Goal: Task Accomplishment & Management: Use online tool/utility

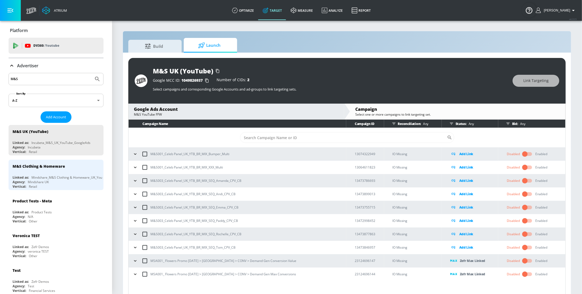
click at [54, 81] on input "M&S" at bounding box center [51, 78] width 81 height 7
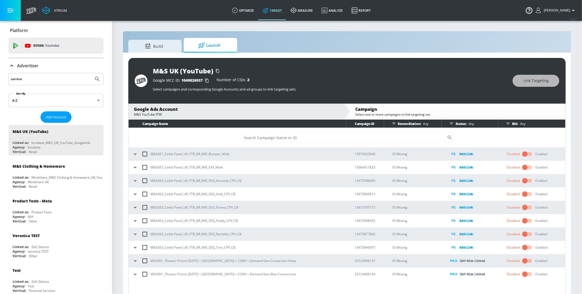
type input "carrera"
click at [91, 73] on button "Submit Search" at bounding box center [97, 79] width 12 height 12
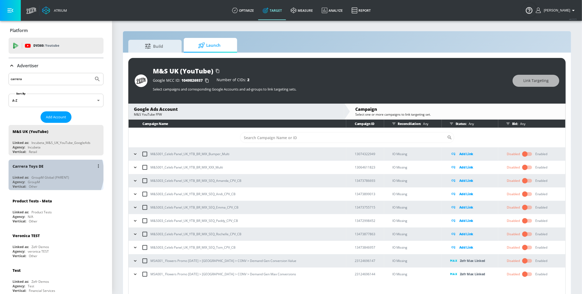
click at [55, 172] on div "Carrera Toys DE Linked as: GroupM Global (PARENT) Agency: GroupM Vertical: Other" at bounding box center [56, 174] width 95 height 30
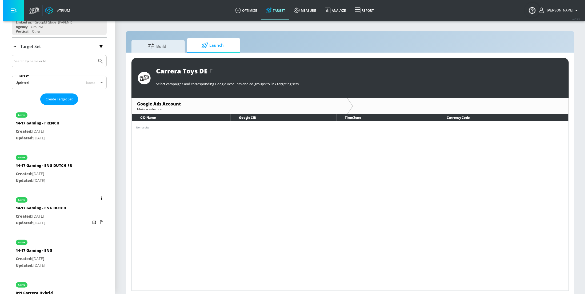
scroll to position [95, 0]
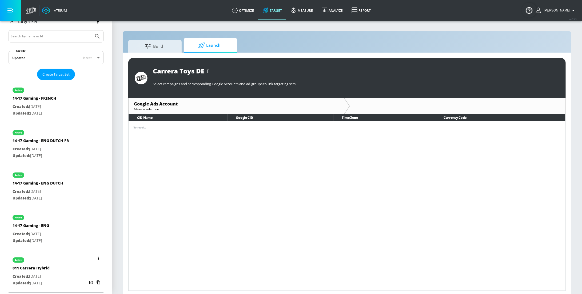
click at [40, 271] on div "011 Carrera Hybrid" at bounding box center [31, 269] width 37 height 8
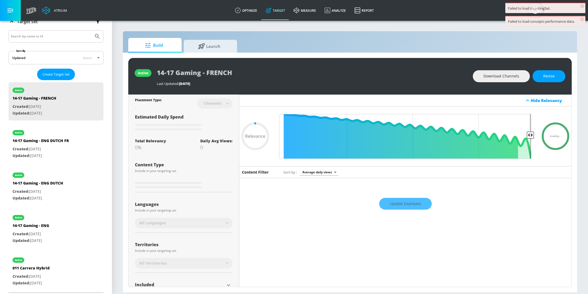
type input "0.6"
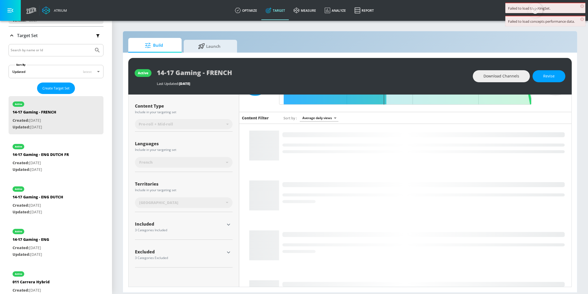
scroll to position [122, 0]
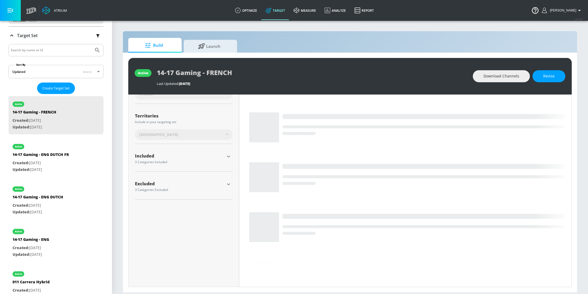
click at [228, 158] on icon "button" at bounding box center [228, 156] width 6 height 6
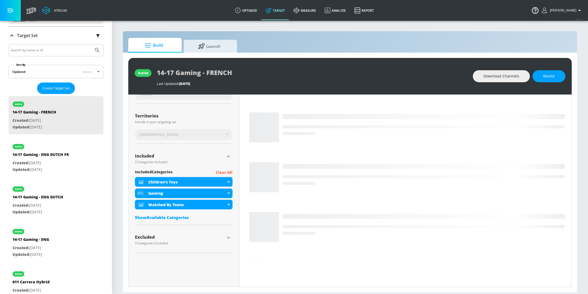
click at [228, 158] on icon "button" at bounding box center [228, 156] width 6 height 6
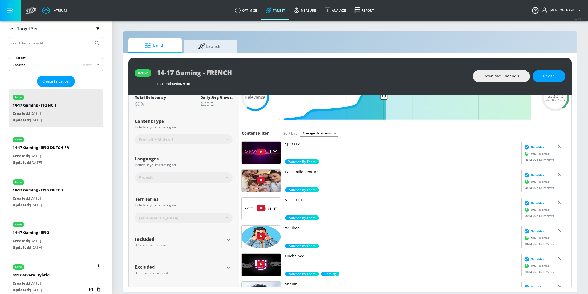
scroll to position [95, 0]
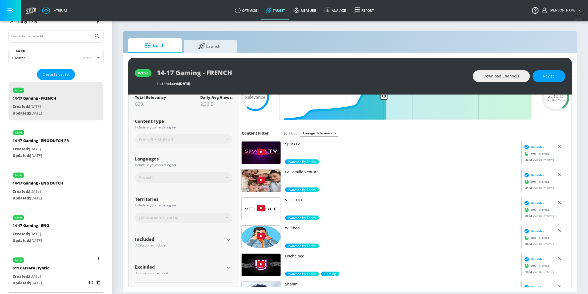
click at [45, 267] on div "011 Carrera Hybrid" at bounding box center [31, 269] width 37 height 8
type input "011 Carrera Hybrid"
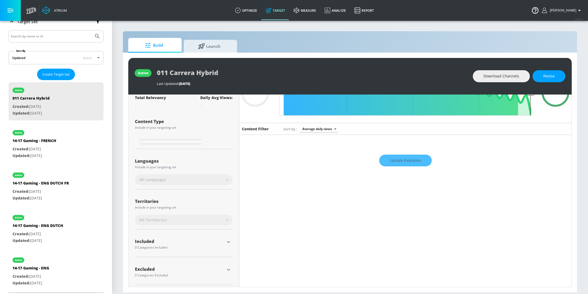
scroll to position [45, 0]
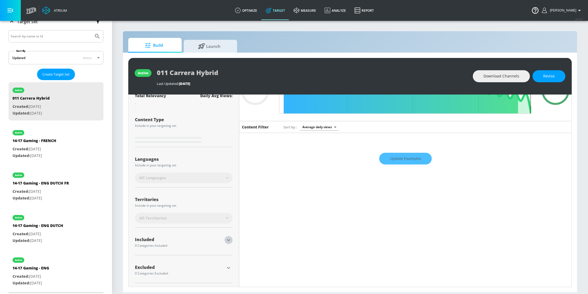
click at [225, 238] on icon "button" at bounding box center [228, 239] width 6 height 6
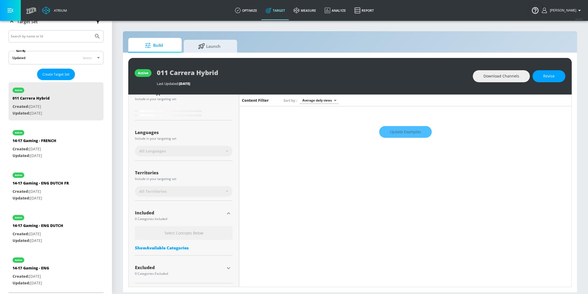
scroll to position [72, 0]
type input "0.6"
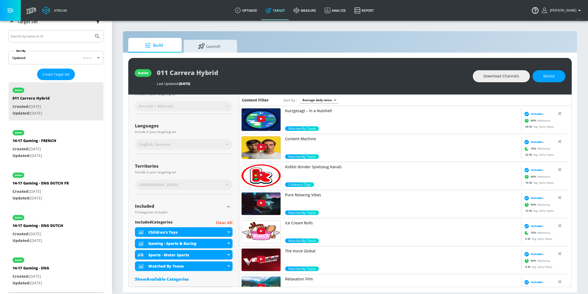
scroll to position [67, 0]
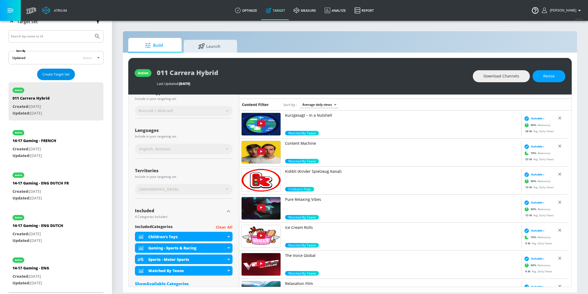
click at [59, 71] on span "Create Target Set" at bounding box center [55, 74] width 27 height 6
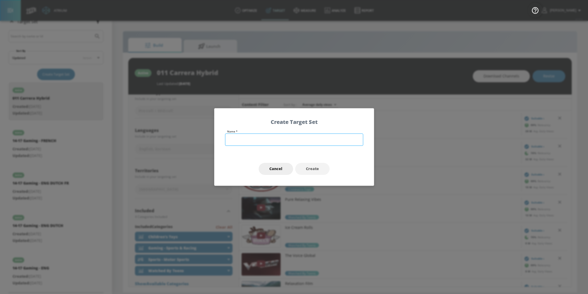
click at [271, 136] on input "text" at bounding box center [294, 139] width 138 height 12
type input "Digital 132"
click at [316, 164] on button "Create" at bounding box center [312, 169] width 34 height 12
type input "Digital 132"
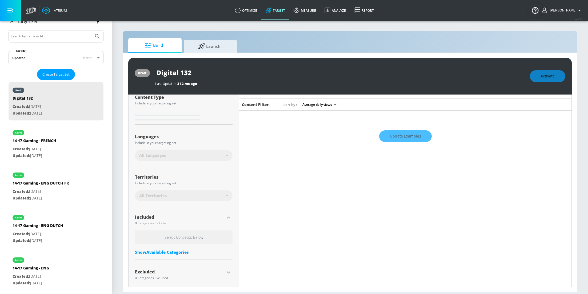
scroll to position [72, 0]
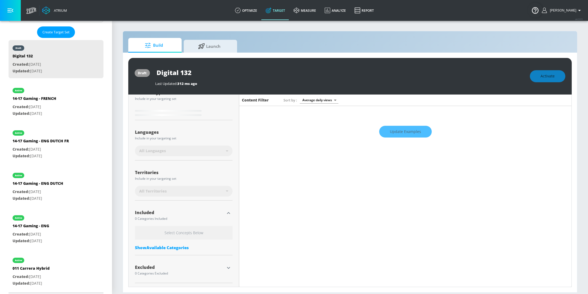
type input "0.6"
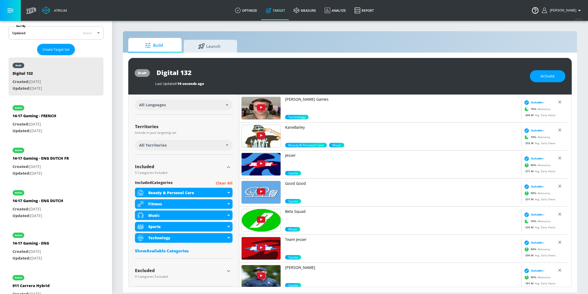
scroll to position [115, 0]
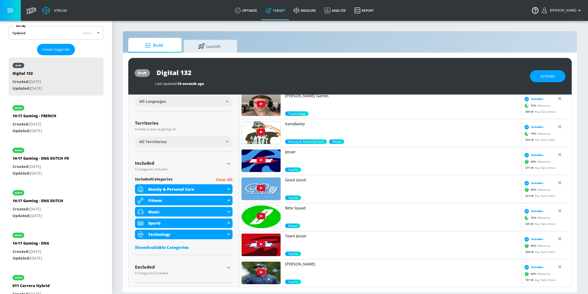
click at [221, 178] on p "Clear All" at bounding box center [224, 179] width 17 height 7
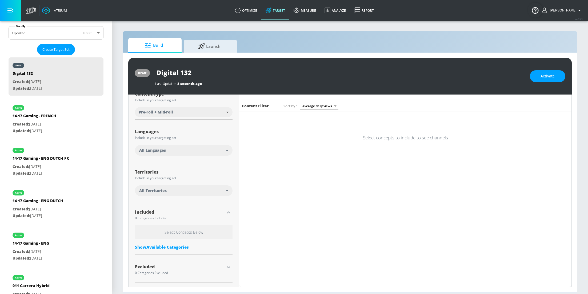
scroll to position [66, 0]
click at [223, 191] on div "All Territories" at bounding box center [182, 190] width 87 height 5
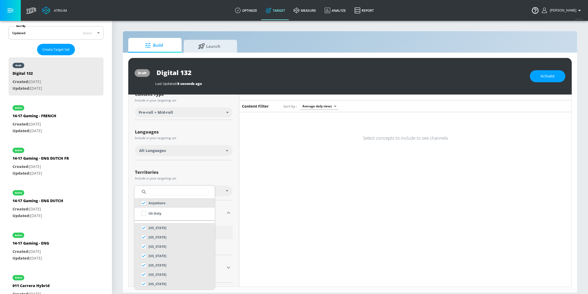
click at [225, 150] on div at bounding box center [294, 147] width 588 height 294
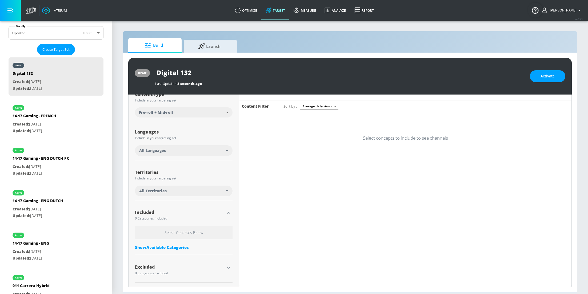
click at [224, 149] on div "All Languages" at bounding box center [182, 150] width 87 height 5
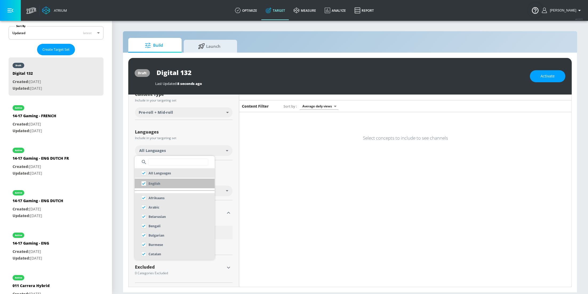
click at [145, 184] on input "checkbox" at bounding box center [144, 183] width 10 height 10
checkbox input "true"
checkbox input "false"
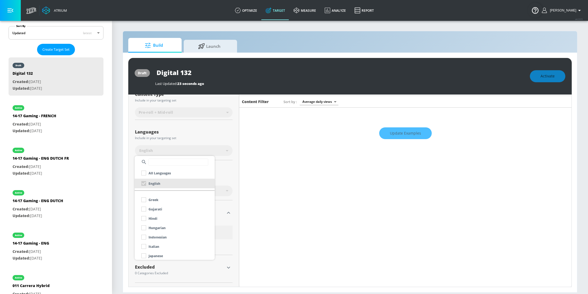
scroll to position [125, 0]
click at [143, 213] on div "German" at bounding box center [150, 213] width 23 height 10
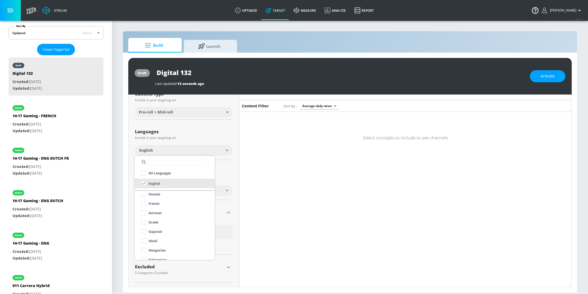
scroll to position [66, 0]
click at [143, 213] on input "checkbox" at bounding box center [144, 213] width 10 height 10
click at [199, 135] on div at bounding box center [294, 147] width 588 height 294
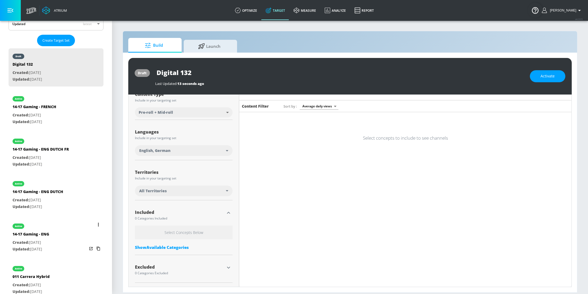
scroll to position [137, 0]
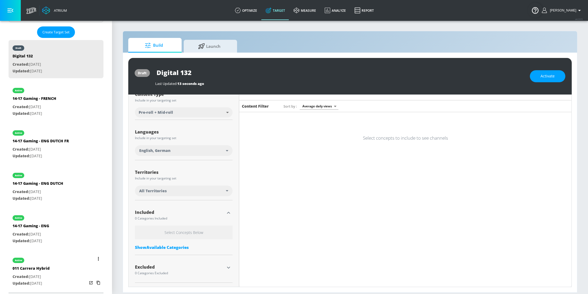
click at [38, 266] on div "011 Carrera Hybrid" at bounding box center [31, 269] width 37 height 8
type input "011 Carrera Hybrid"
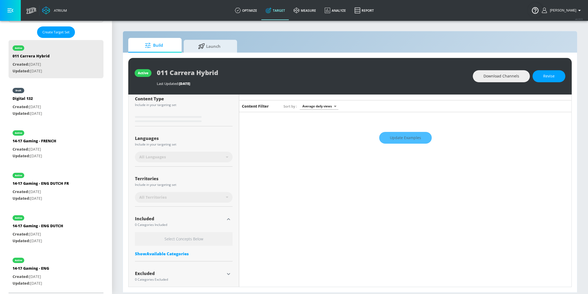
scroll to position [70, 0]
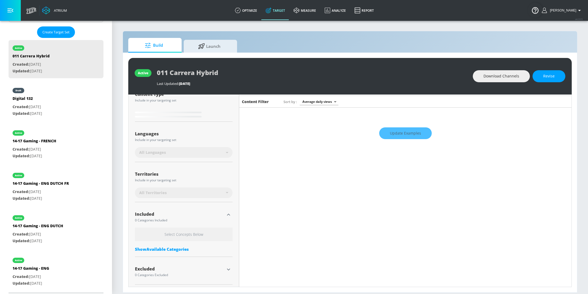
type input "0.6"
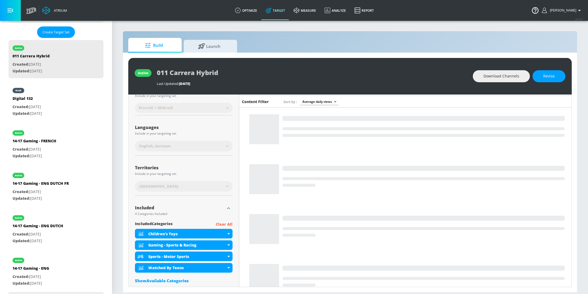
scroll to position [66, 0]
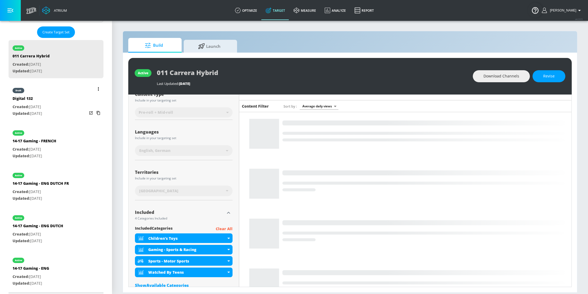
click at [42, 106] on p "Created: [DATE]" at bounding box center [28, 106] width 30 height 7
type input "Digital 132"
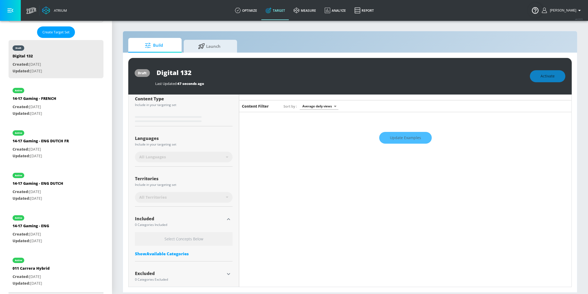
scroll to position [70, 0]
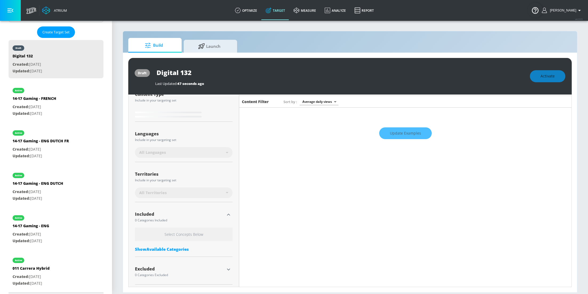
type input "0.6"
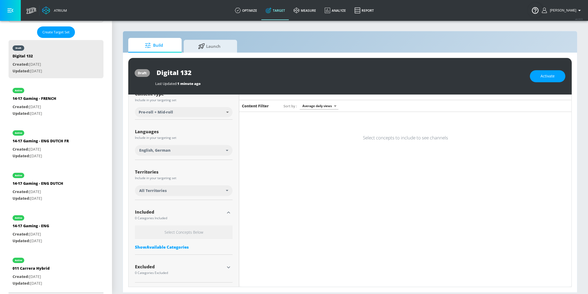
scroll to position [66, 0]
click at [209, 189] on div "All Territories" at bounding box center [182, 190] width 87 height 5
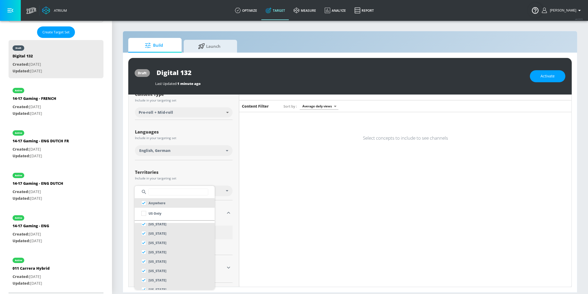
scroll to position [149, 0]
click at [171, 193] on input "text" at bounding box center [178, 191] width 60 height 7
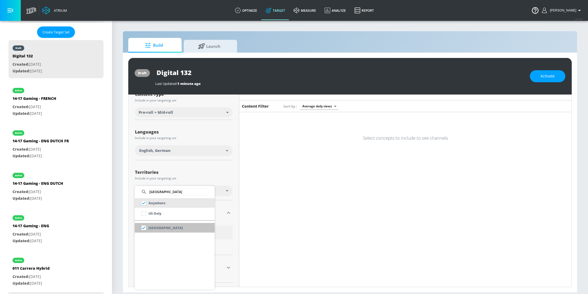
type input "[GEOGRAPHIC_DATA]"
click at [142, 227] on input "checkbox" at bounding box center [144, 228] width 10 height 10
checkbox input "false"
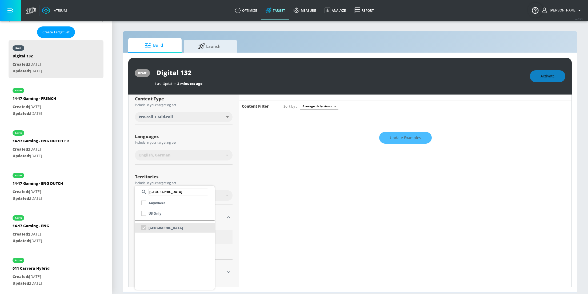
scroll to position [70, 0]
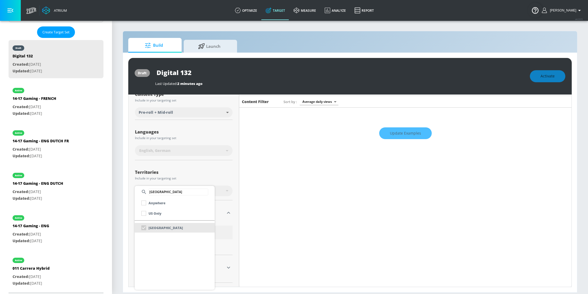
click at [226, 173] on div at bounding box center [294, 147] width 588 height 294
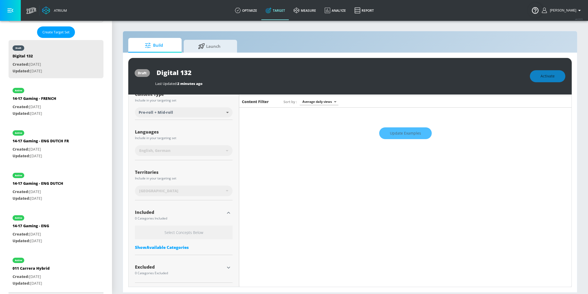
scroll to position [66, 0]
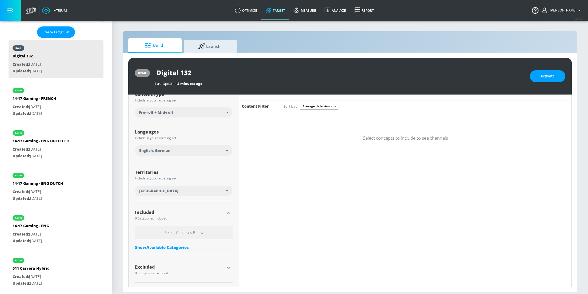
click at [174, 168] on div "Territories Include in your targeting set" at bounding box center [184, 174] width 98 height 13
click at [187, 246] on div "Show Available Categories" at bounding box center [184, 246] width 98 height 5
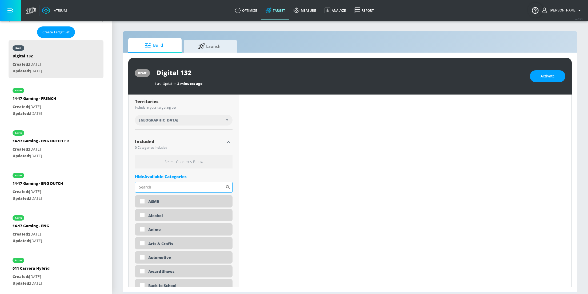
click at [170, 186] on input "Sort By" at bounding box center [180, 187] width 90 height 11
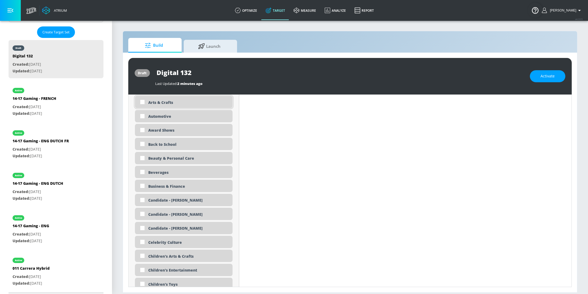
scroll to position [291, 0]
type input "childrens"
click at [143, 259] on input "checkbox" at bounding box center [143, 256] width 10 height 10
checkbox input "true"
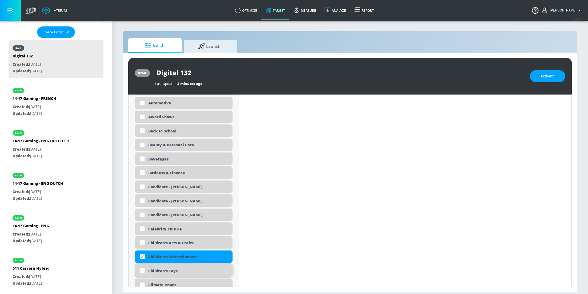
click at [143, 270] on input "checkbox" at bounding box center [143, 270] width 10 height 10
checkbox input "true"
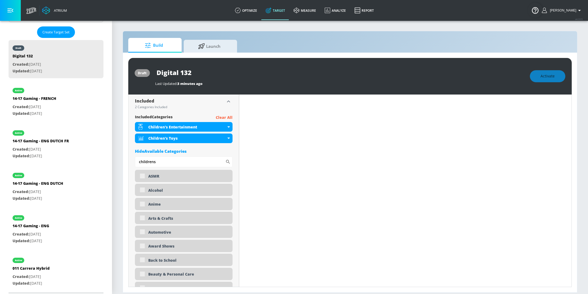
scroll to position [165, 0]
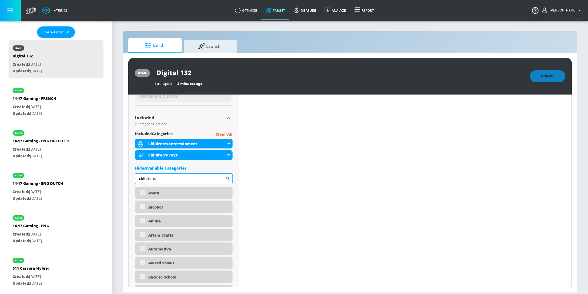
click at [178, 178] on input "childrens" at bounding box center [180, 178] width 90 height 11
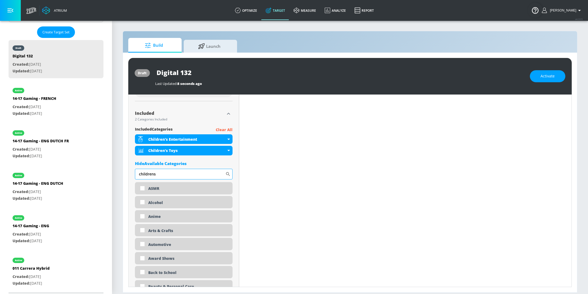
scroll to position [160, 0]
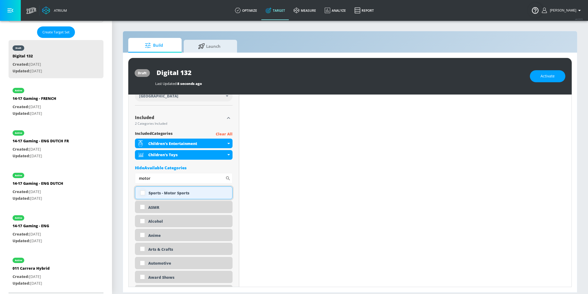
type input "motor"
click at [143, 192] on input "checkbox" at bounding box center [143, 193] width 10 height 10
checkbox input "true"
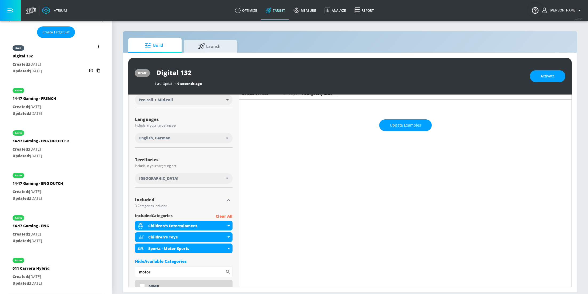
scroll to position [0, 0]
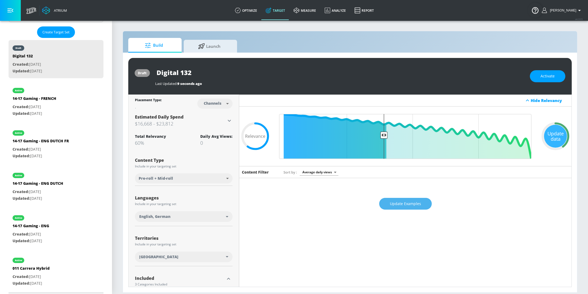
click at [396, 204] on span "Update Examples" at bounding box center [405, 203] width 31 height 7
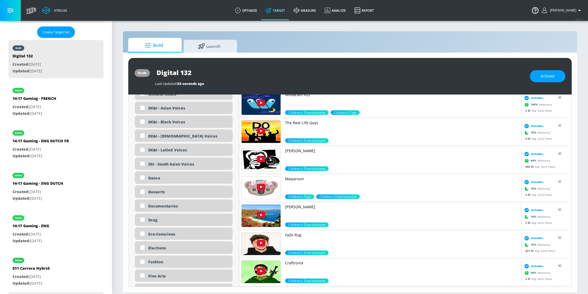
scroll to position [499, 0]
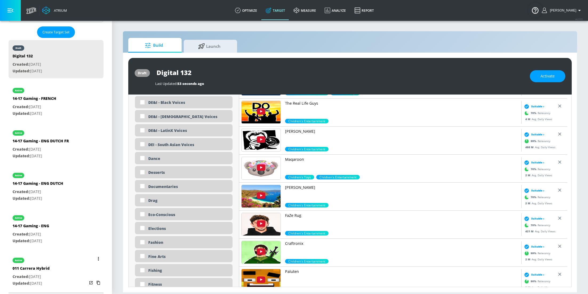
click at [50, 269] on div "011 Carrera Hybrid" at bounding box center [31, 269] width 37 height 8
type input "011 Carrera Hybrid"
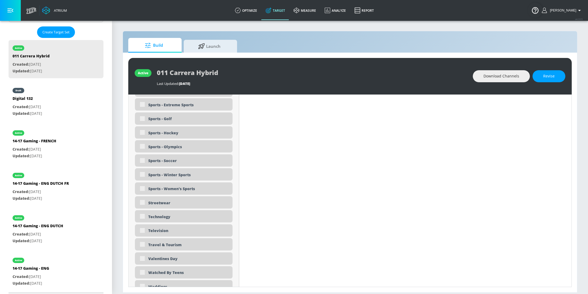
scroll to position [1608, 0]
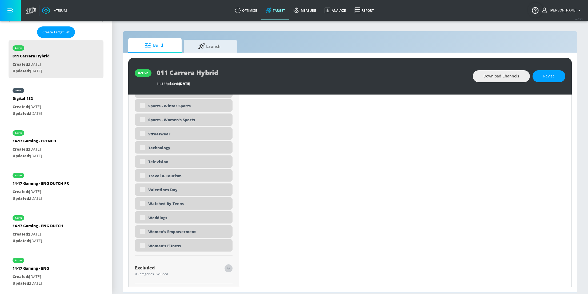
click at [227, 267] on icon "button" at bounding box center [228, 268] width 6 height 6
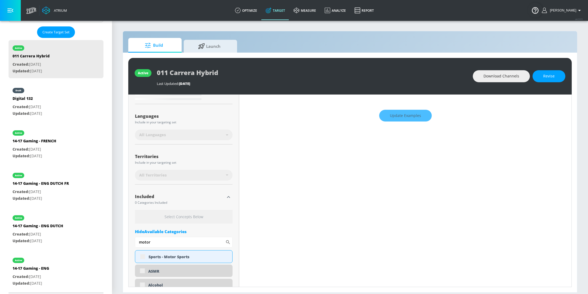
scroll to position [59, 0]
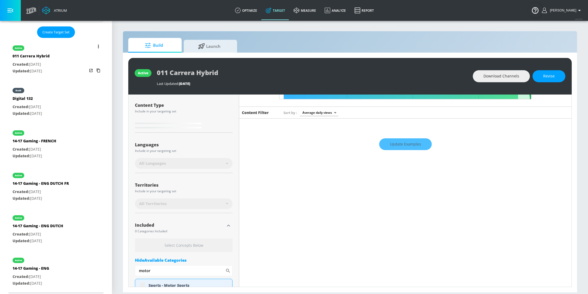
click at [56, 54] on div "active 011 Carrera Hybrid Created: [DATE] Updated: [DATE]" at bounding box center [56, 59] width 95 height 38
type input "0.6"
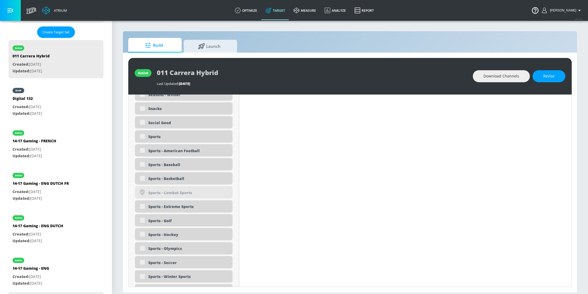
scroll to position [1616, 0]
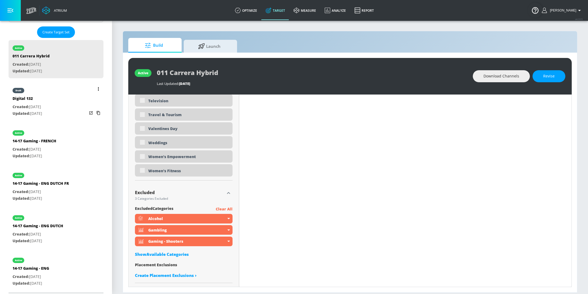
click at [54, 110] on div "draft Digital 132 Created: [DATE] Updated: [DATE]" at bounding box center [56, 101] width 95 height 38
type input "Digital 132"
type input "0.05"
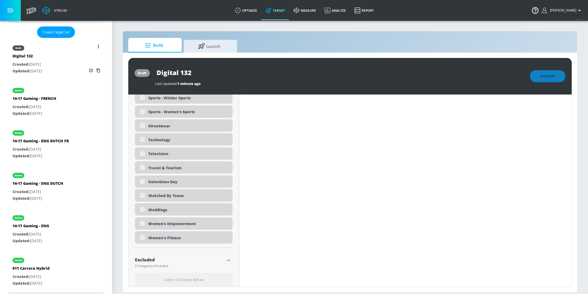
scroll to position [1656, 0]
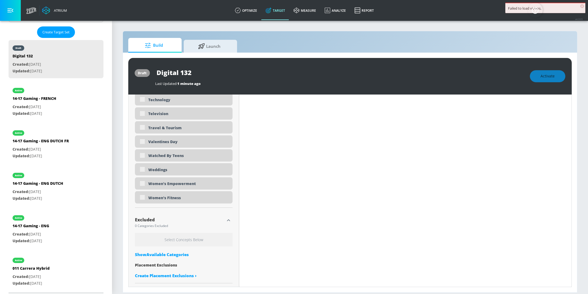
click at [163, 252] on div "Show Available Categories" at bounding box center [184, 253] width 98 height 5
click at [178, 264] on input "Sort By" at bounding box center [180, 264] width 90 height 11
type input "al"
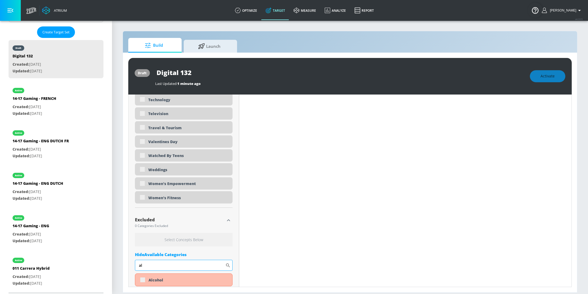
type input "0.6"
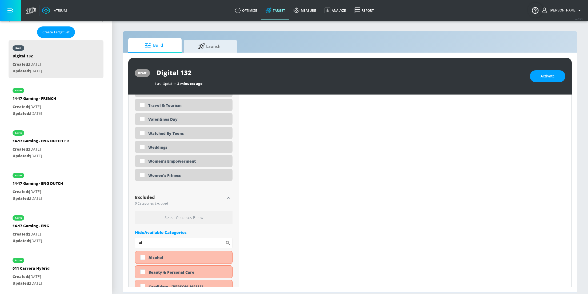
scroll to position [1634, 0]
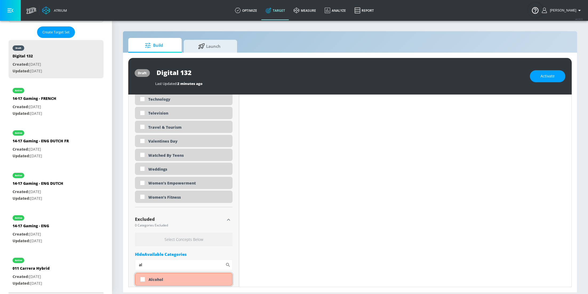
type input "al"
click at [142, 280] on input "checkbox" at bounding box center [143, 279] width 10 height 10
checkbox input "true"
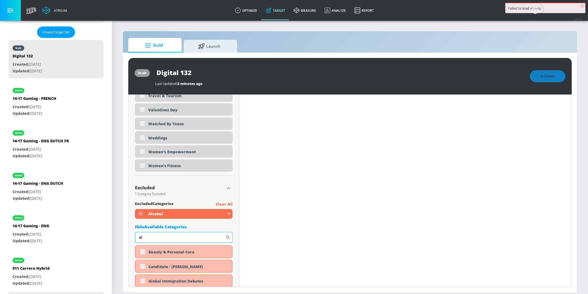
click at [156, 235] on input "al" at bounding box center [180, 237] width 90 height 11
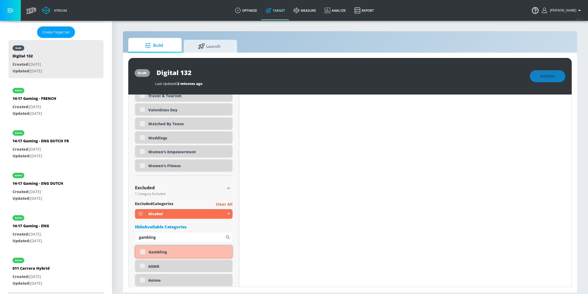
type input "gambling"
click at [143, 251] on div "Gambling" at bounding box center [184, 251] width 98 height 13
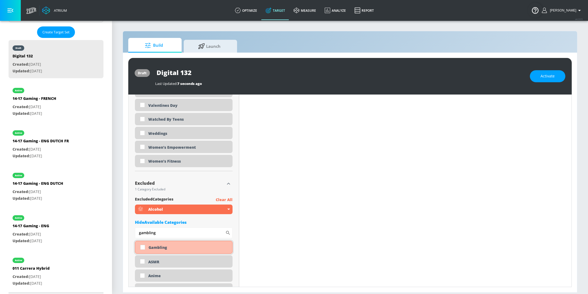
scroll to position [1651, 0]
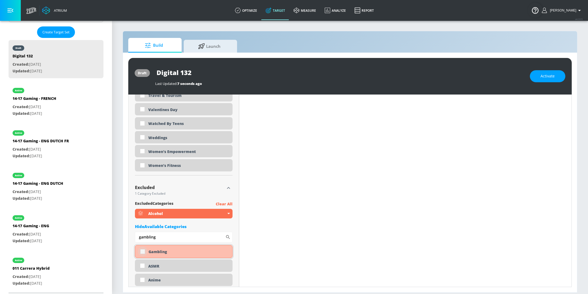
click at [142, 251] on input "checkbox" at bounding box center [143, 251] width 10 height 10
checkbox input "true"
click at [169, 236] on input "gambling" at bounding box center [180, 236] width 90 height 11
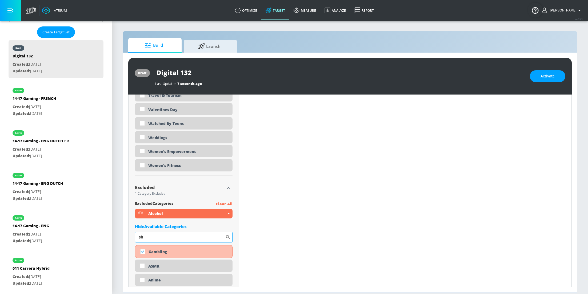
scroll to position [1656, 0]
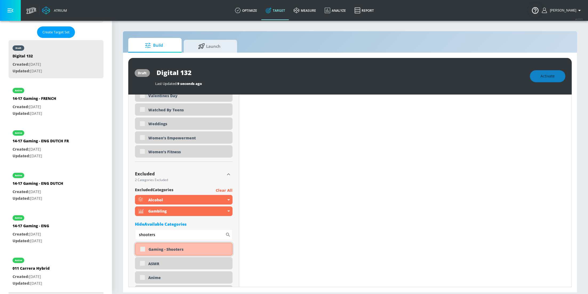
type input "shooters"
click at [142, 249] on div "Gaming - Shooters" at bounding box center [184, 248] width 98 height 13
click at [142, 248] on div "Gaming - Shooters" at bounding box center [184, 248] width 98 height 13
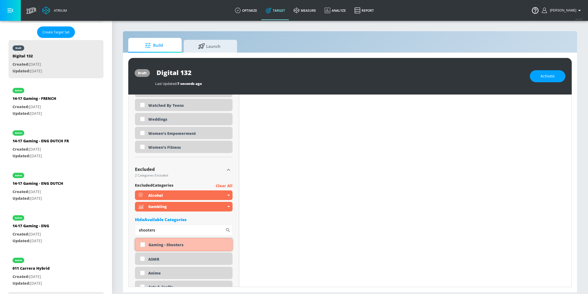
scroll to position [1651, 0]
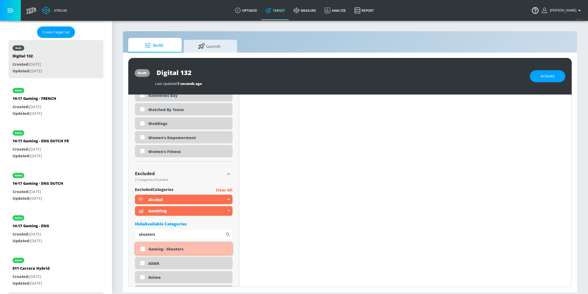
click at [142, 248] on input "checkbox" at bounding box center [143, 249] width 10 height 10
checkbox input "true"
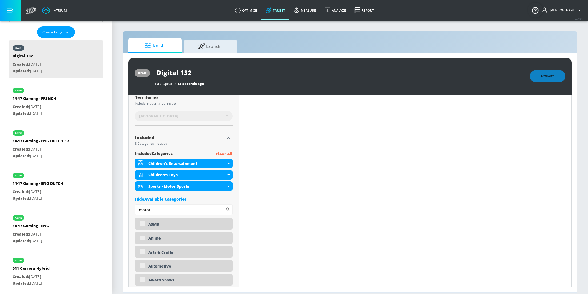
scroll to position [150, 0]
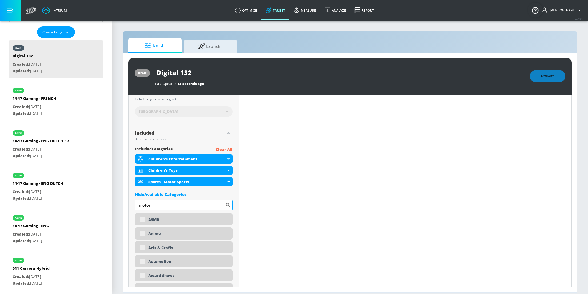
click at [165, 205] on input "motor" at bounding box center [180, 204] width 90 height 11
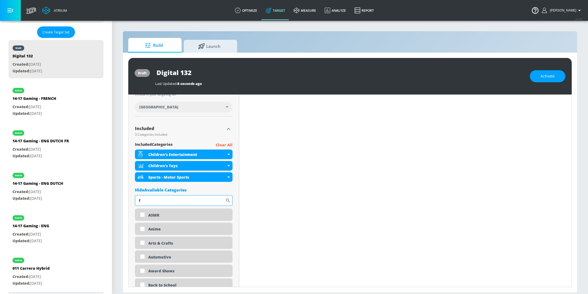
scroll to position [145, 0]
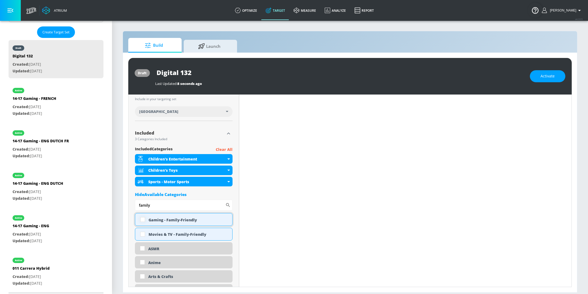
type input "family"
click at [141, 217] on input "checkbox" at bounding box center [143, 219] width 10 height 10
checkbox input "true"
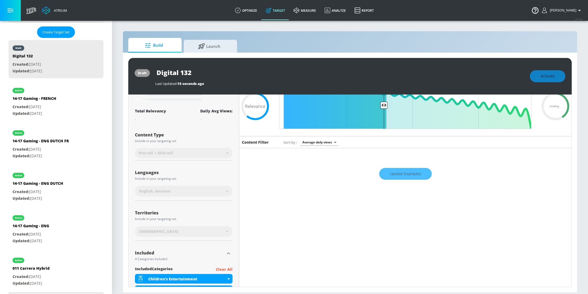
scroll to position [0, 0]
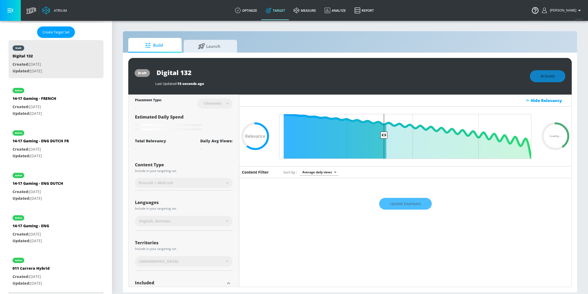
click at [404, 204] on div "Update Examples" at bounding box center [405, 203] width 332 height 19
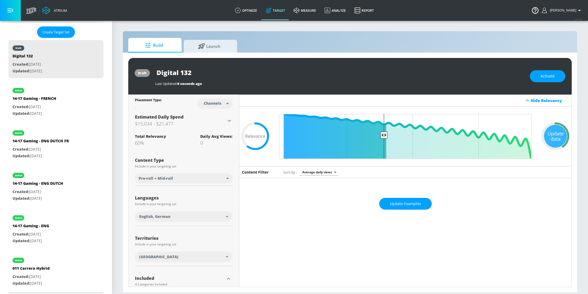
click at [404, 204] on span "Update Examples" at bounding box center [405, 203] width 31 height 7
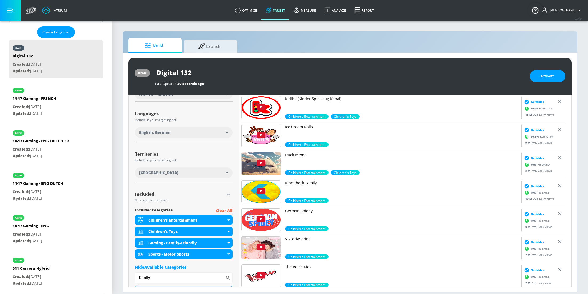
scroll to position [85, 0]
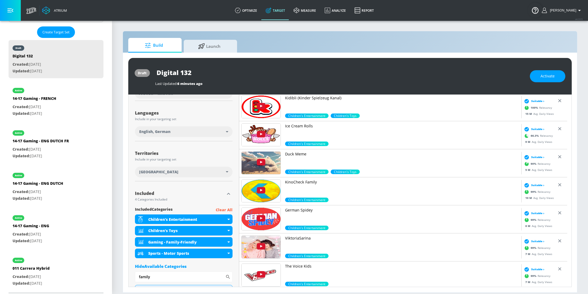
click at [335, 79] on div "Last Updated: 6 minutes ago" at bounding box center [339, 81] width 369 height 7
click at [544, 72] on button "Activate" at bounding box center [547, 76] width 35 height 12
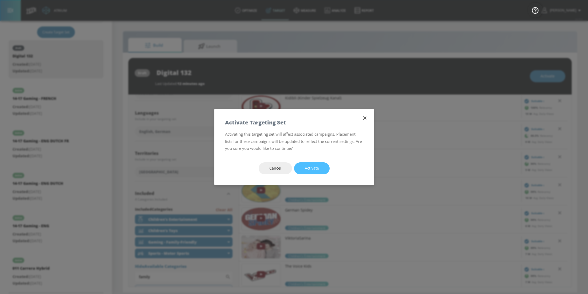
drag, startPoint x: 317, startPoint y: 167, endPoint x: 401, endPoint y: 112, distance: 100.2
click at [317, 167] on span "Activate" at bounding box center [312, 168] width 14 height 7
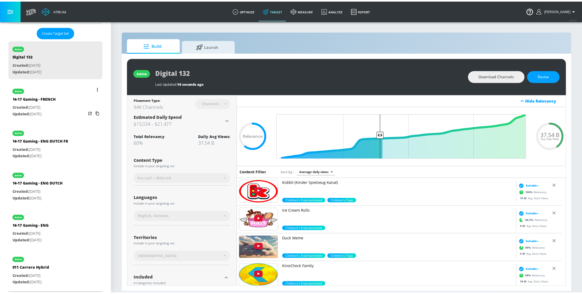
scroll to position [0, 0]
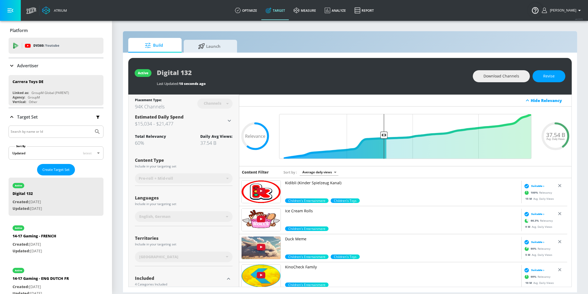
click at [28, 69] on div "Advertiser" at bounding box center [56, 65] width 95 height 15
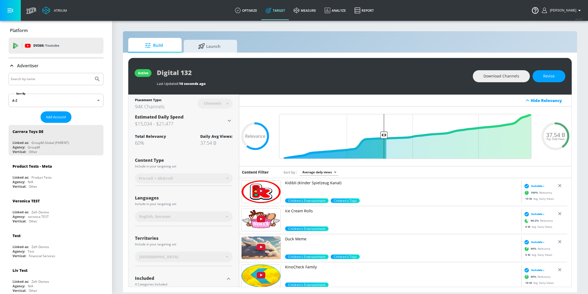
click at [29, 76] on input "Search by name" at bounding box center [51, 78] width 81 height 7
type input "M&S"
click at [91, 73] on button "Submit Search" at bounding box center [97, 79] width 12 height 12
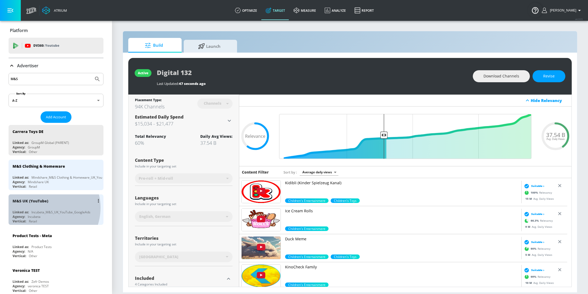
click at [45, 206] on div "M&S UK (YouTube) Linked as: Incubeta_M&S_UK_YouTube_GoogleAds Agency: Incubeta …" at bounding box center [56, 209] width 95 height 30
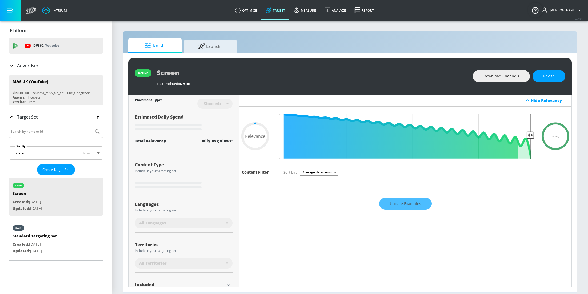
type input "0.7"
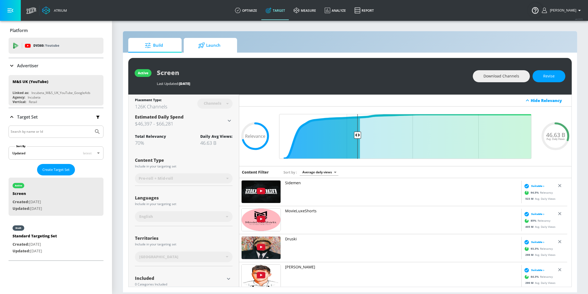
click at [225, 46] on span "Launch" at bounding box center [209, 45] width 41 height 13
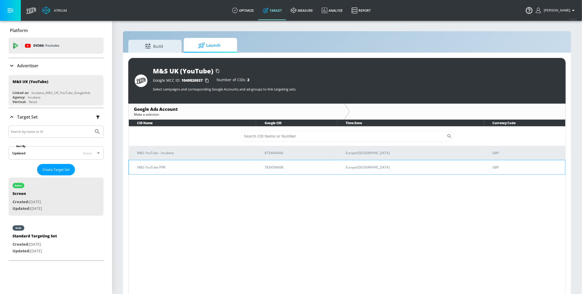
click at [190, 167] on p "M&S YouTube FFW" at bounding box center [194, 167] width 114 height 6
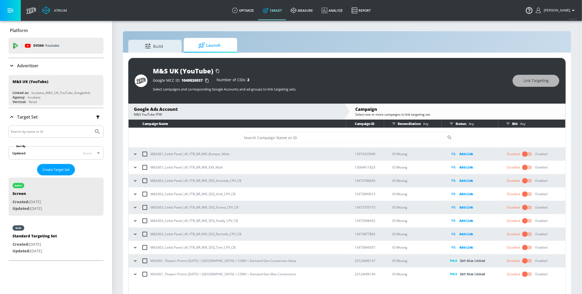
click at [19, 69] on div "Advertiser" at bounding box center [56, 65] width 95 height 15
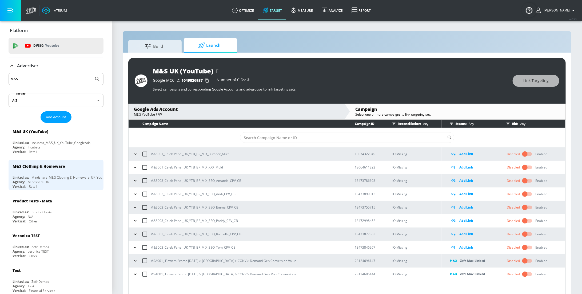
click at [26, 80] on input "M&S" at bounding box center [51, 78] width 81 height 7
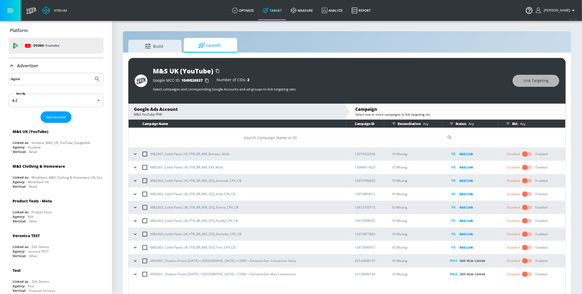
click at [91, 73] on button "Submit Search" at bounding box center [97, 79] width 12 height 12
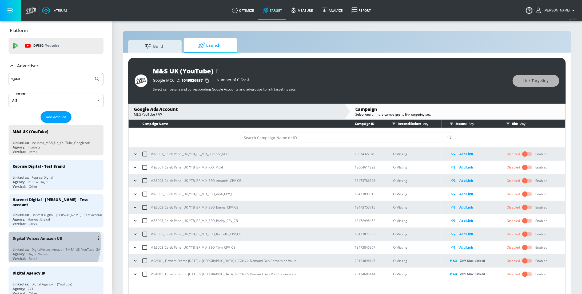
click at [40, 240] on div "Digital Voices Amazon UK" at bounding box center [58, 237] width 90 height 13
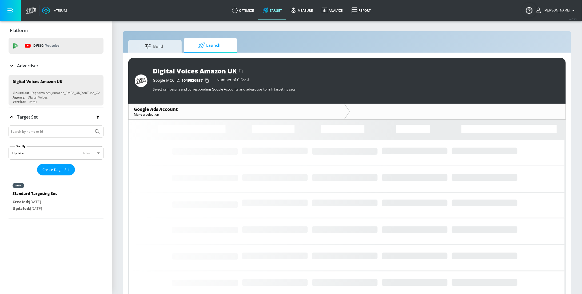
click at [209, 43] on span "Launch" at bounding box center [209, 45] width 41 height 13
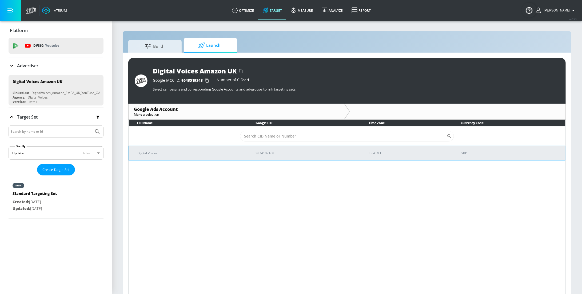
click at [209, 153] on p "Digital Voices" at bounding box center [189, 153] width 105 height 6
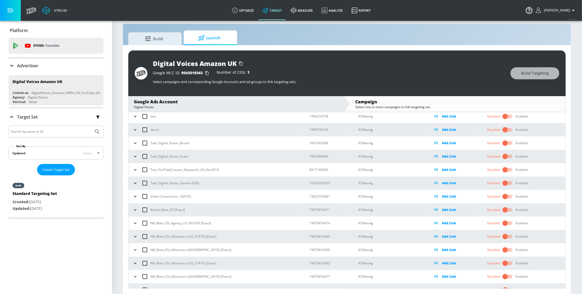
scroll to position [145, 0]
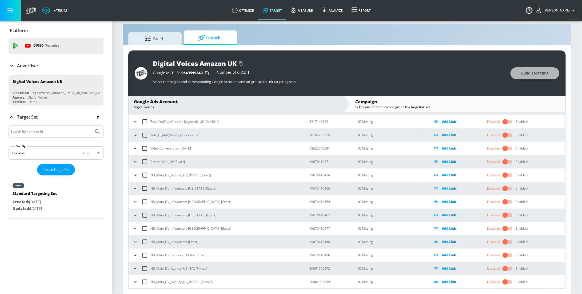
click at [26, 66] on p "Advertiser" at bounding box center [27, 66] width 21 height 6
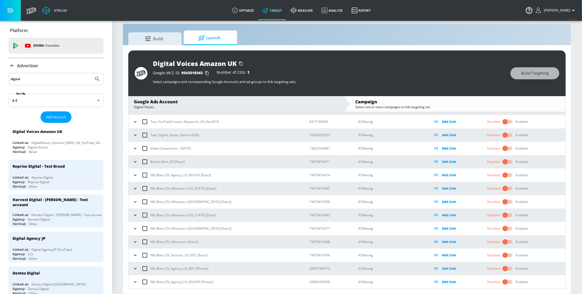
click at [29, 79] on input "digital" at bounding box center [51, 78] width 81 height 7
click at [65, 78] on input "digital" at bounding box center [51, 78] width 81 height 7
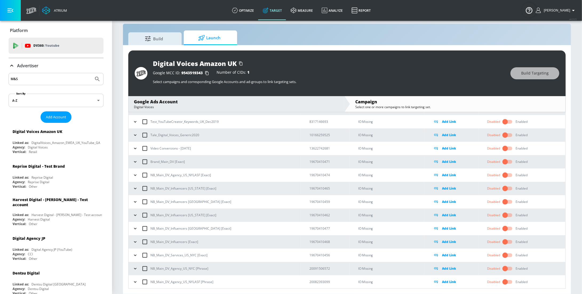
click at [91, 73] on button "Submit Search" at bounding box center [97, 79] width 12 height 12
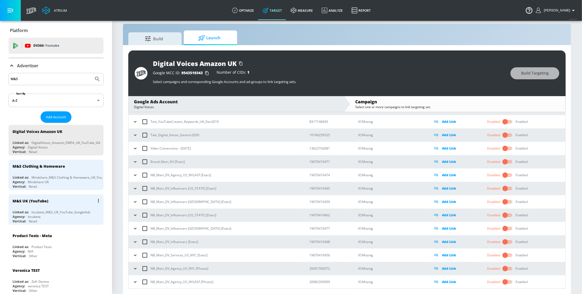
click at [47, 208] on div "M&S UK (YouTube) Linked as: Incubeta_M&S_UK_YouTube_GoogleAds Agency: Incubeta …" at bounding box center [56, 209] width 95 height 30
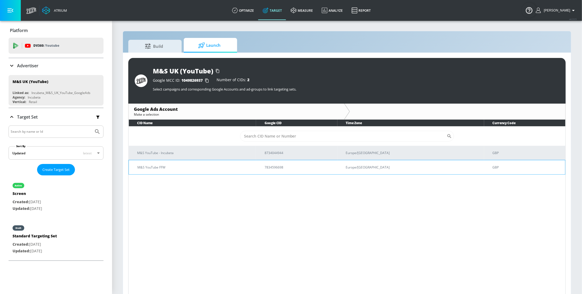
click at [196, 167] on p "M&S YouTube FFW" at bounding box center [194, 167] width 114 height 6
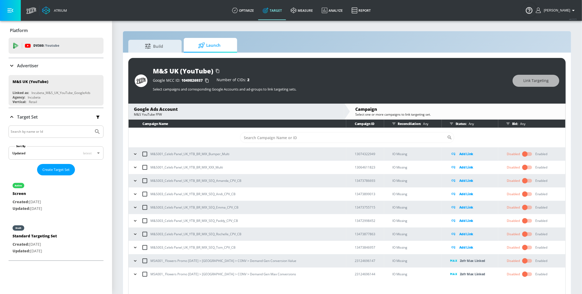
scroll to position [7, 0]
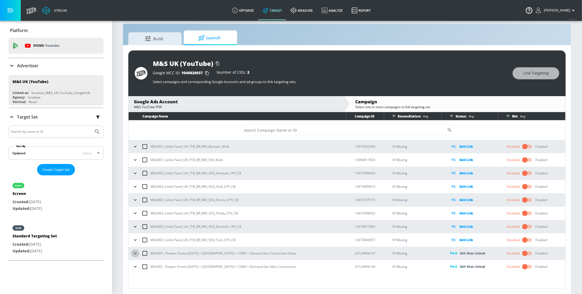
click at [136, 256] on button "button" at bounding box center [135, 253] width 8 height 8
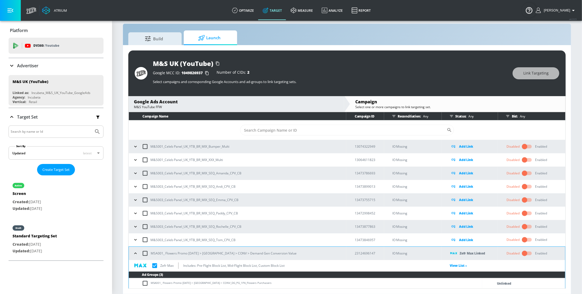
scroll to position [34, 0]
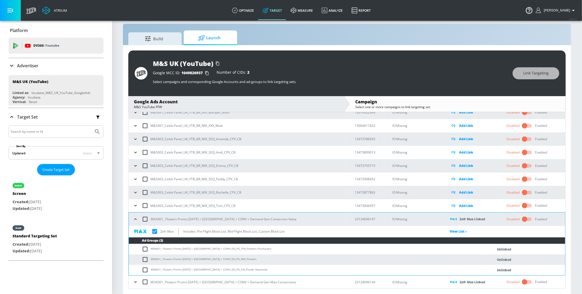
click at [133, 282] on icon "button" at bounding box center [135, 281] width 5 height 5
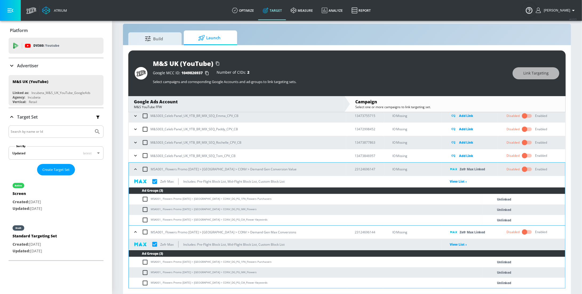
click at [23, 65] on p "Advertiser" at bounding box center [27, 66] width 21 height 6
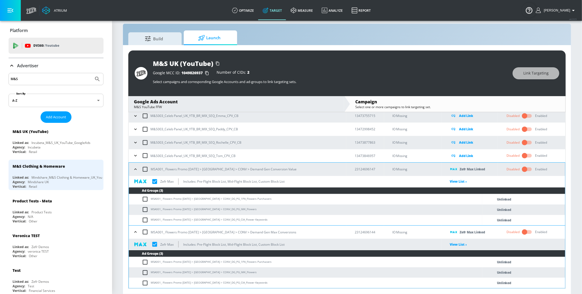
click at [61, 77] on input "M&S" at bounding box center [51, 78] width 81 height 7
click at [43, 80] on input "M&S" at bounding box center [51, 78] width 81 height 7
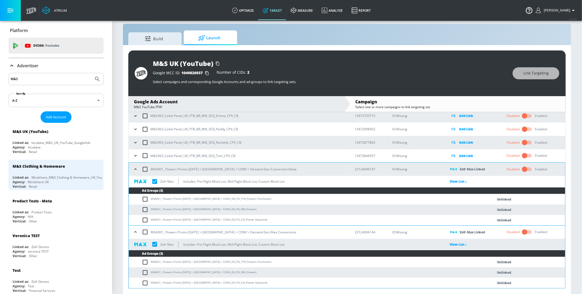
click at [43, 80] on input "M&S" at bounding box center [51, 78] width 81 height 7
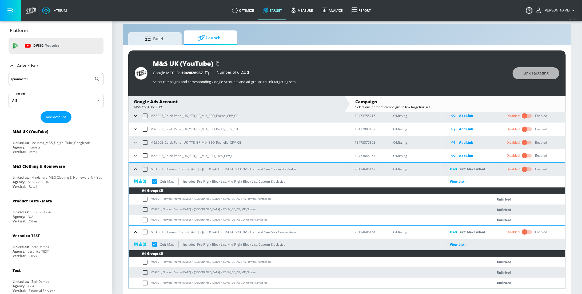
type input "spinmaster"
click at [91, 73] on button "Submit Search" at bounding box center [97, 79] width 12 height 12
checkbox input "true"
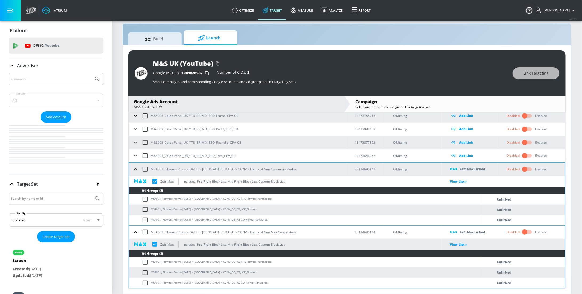
checkbox input "true"
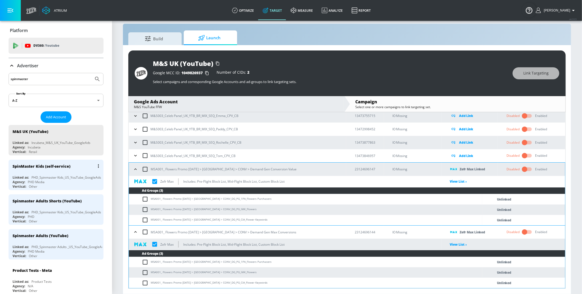
click at [45, 164] on div "SpinMaster Kids (self-service)" at bounding box center [42, 165] width 58 height 5
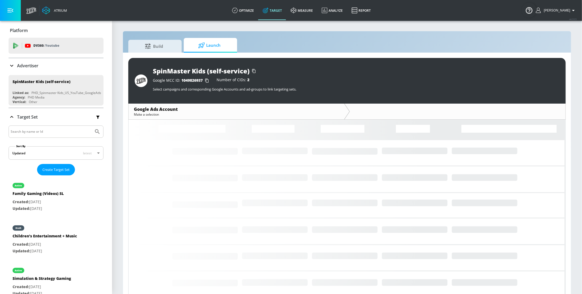
click at [219, 47] on span "Launch" at bounding box center [209, 45] width 41 height 13
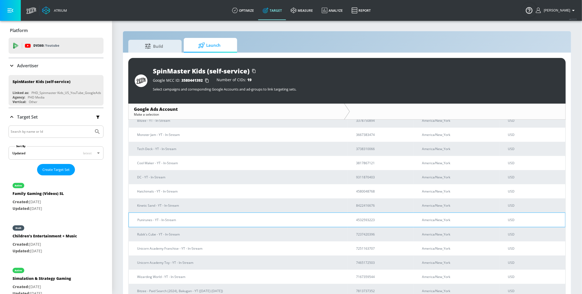
scroll to position [119, 0]
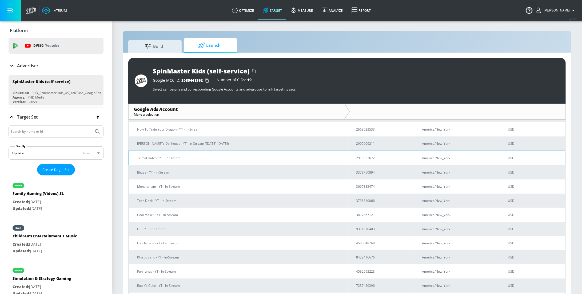
click at [186, 160] on td "Primal Hatch - YT - In-Stream" at bounding box center [238, 157] width 219 height 14
